Goal: Information Seeking & Learning: Learn about a topic

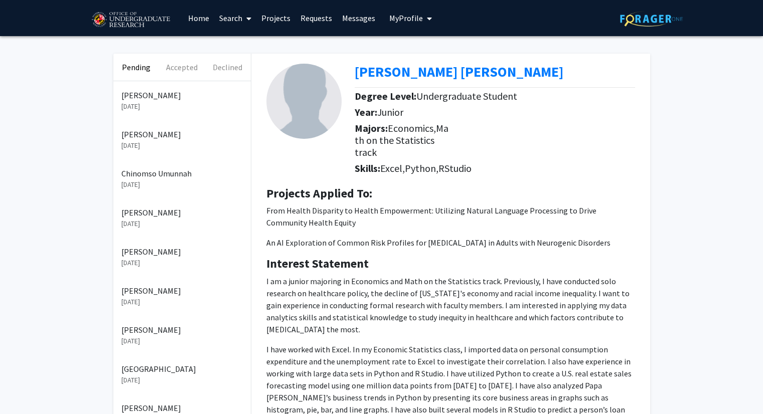
click at [267, 15] on link "Projects" at bounding box center [275, 18] width 39 height 35
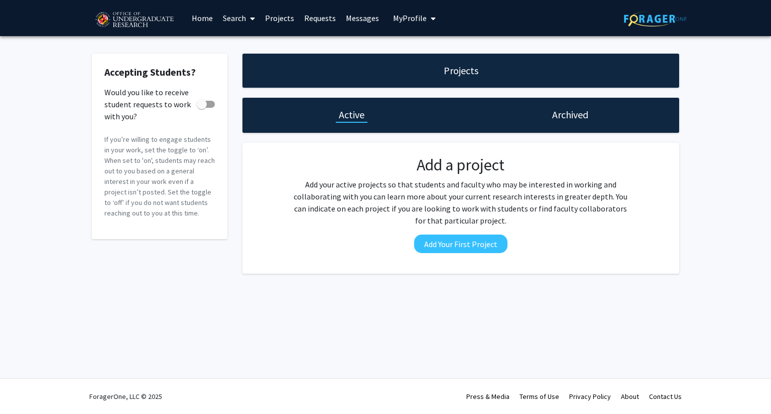
click at [584, 119] on h1 "Archived" at bounding box center [570, 115] width 36 height 14
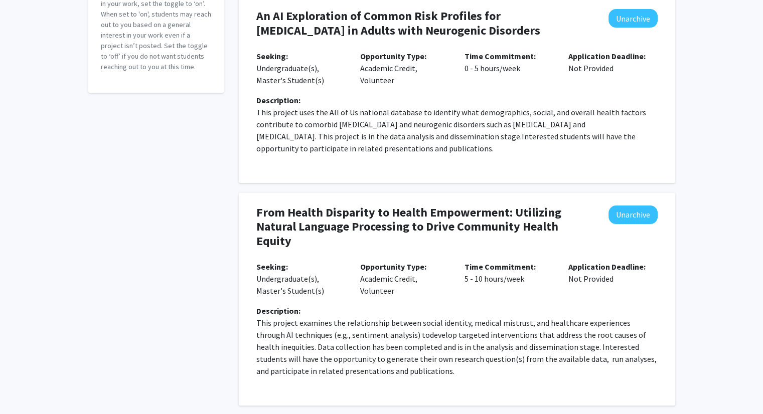
scroll to position [160, 0]
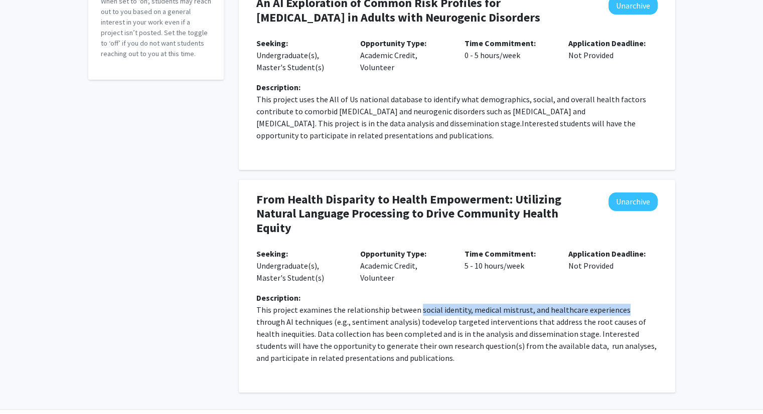
drag, startPoint x: 416, startPoint y: 308, endPoint x: 617, endPoint y: 310, distance: 201.2
click at [617, 310] on p "This project examines the relationship between social identity, medical mistrus…" at bounding box center [456, 334] width 401 height 60
copy p "social identity, medical mistrust, and healthcare experiences"
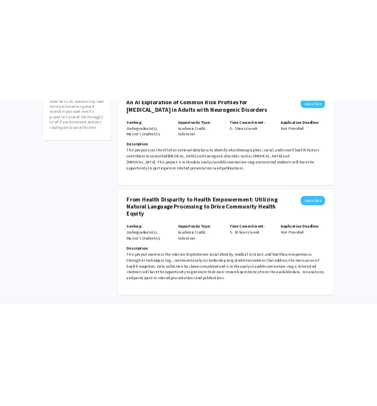
scroll to position [149, 0]
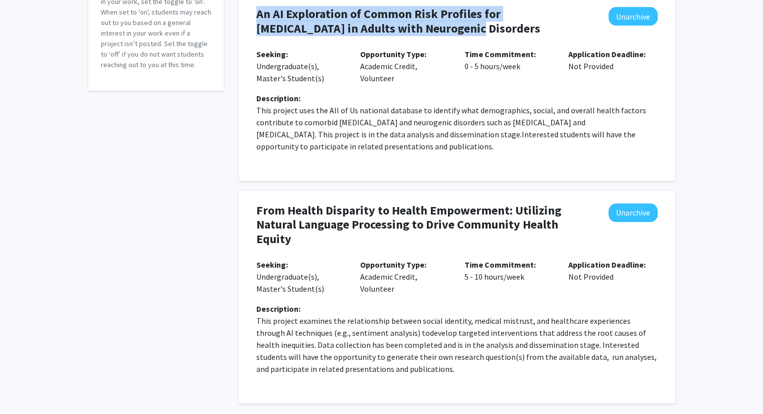
drag, startPoint x: 256, startPoint y: 6, endPoint x: 402, endPoint y: 36, distance: 149.1
click at [402, 36] on div "An AI Exploration of Common Risk Profiles for [MEDICAL_DATA] in Adults with Neu…" at bounding box center [420, 23] width 329 height 33
copy h4 "An AI Exploration of Common Risk Profiles for [MEDICAL_DATA] in Adults with Neu…"
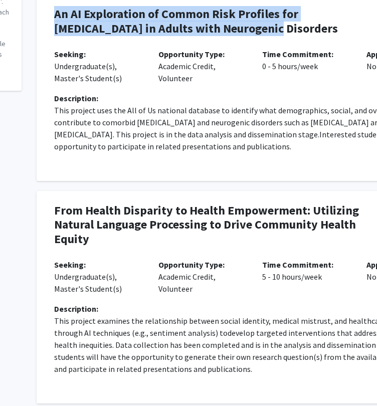
scroll to position [149, 128]
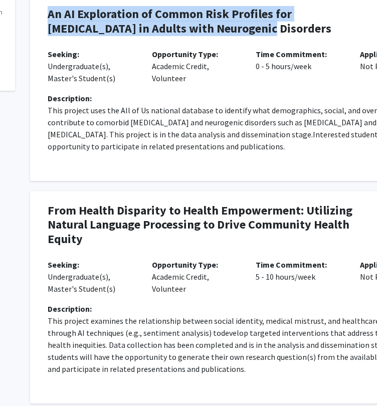
drag, startPoint x: 48, startPoint y: 110, endPoint x: 176, endPoint y: 143, distance: 132.2
click at [176, 143] on p "This project uses the All of Us national database to identify what demographics…" at bounding box center [248, 128] width 401 height 48
copy p "This project uses the All of Us national database to identify what demographics…"
